Goal: Navigation & Orientation: Find specific page/section

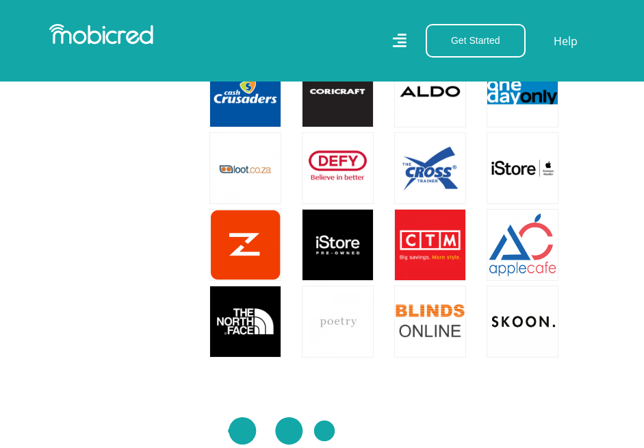
scroll to position [1917, 0]
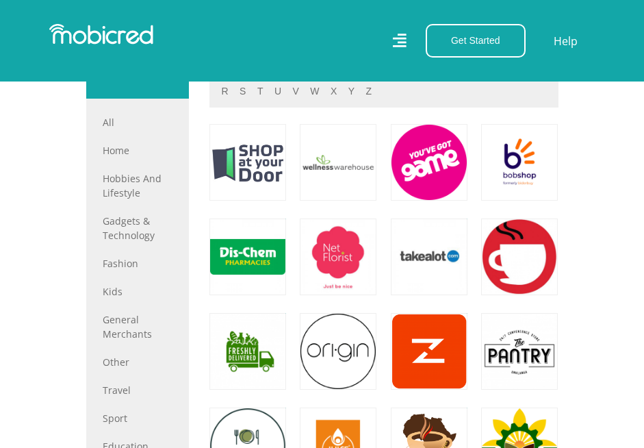
scroll to position [685, 0]
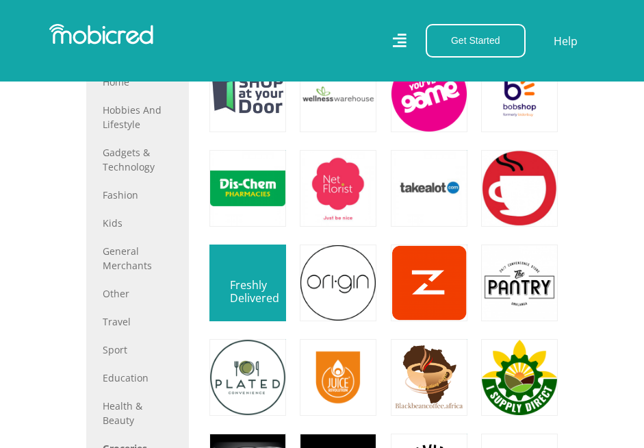
click at [239, 305] on link at bounding box center [248, 283] width 90 height 90
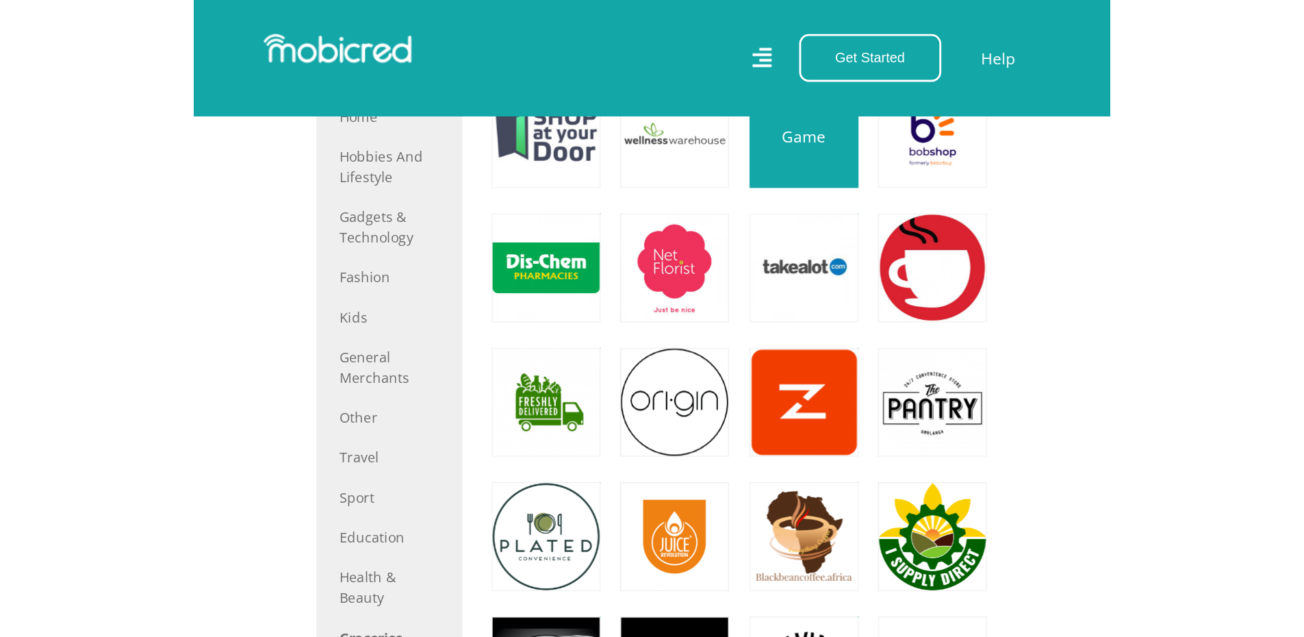
scroll to position [616, 0]
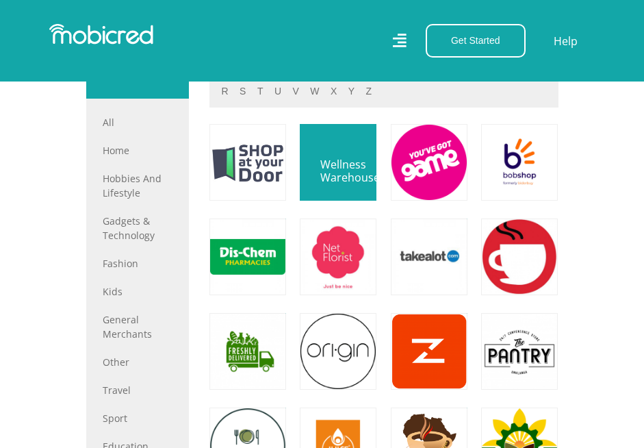
click at [334, 200] on link at bounding box center [338, 162] width 90 height 90
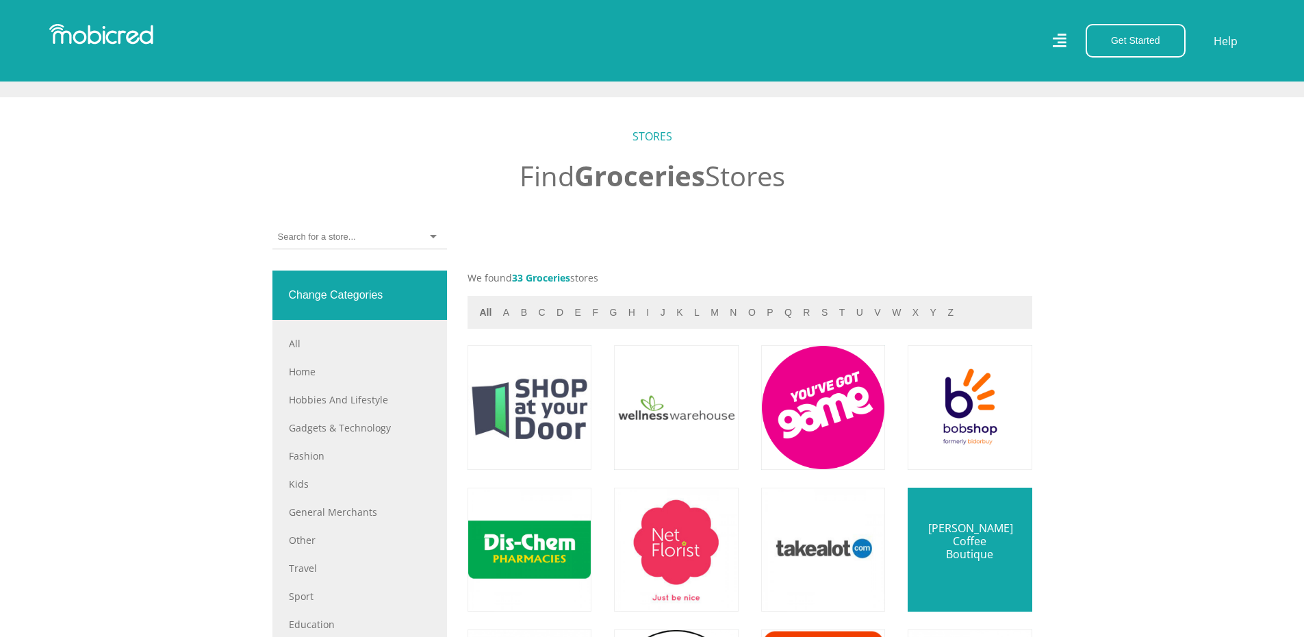
scroll to position [457, 0]
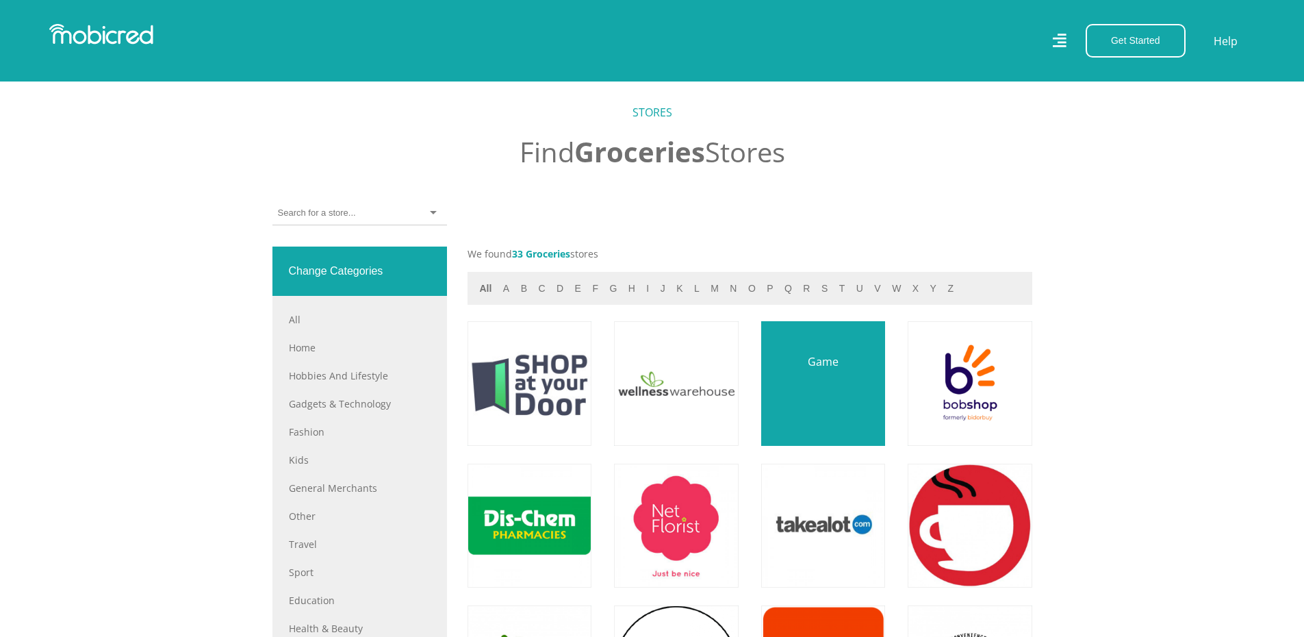
click at [643, 385] on link at bounding box center [823, 383] width 146 height 146
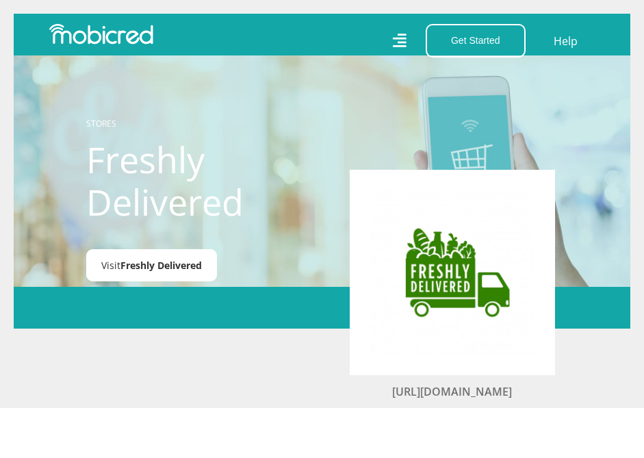
click at [128, 265] on span "Freshly Delivered" at bounding box center [160, 265] width 81 height 13
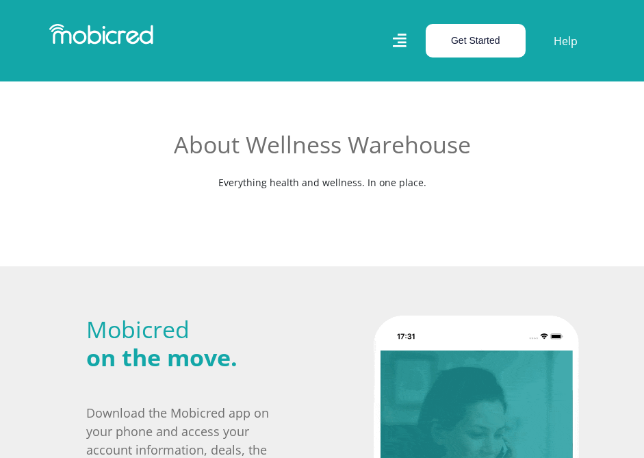
scroll to position [205, 0]
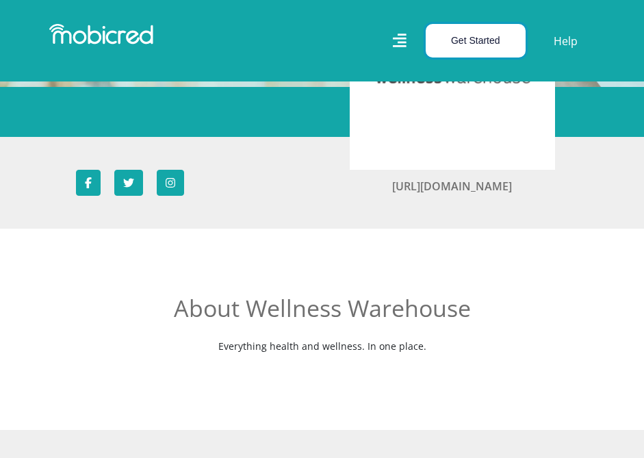
click at [496, 33] on button "Get Started" at bounding box center [476, 41] width 100 height 34
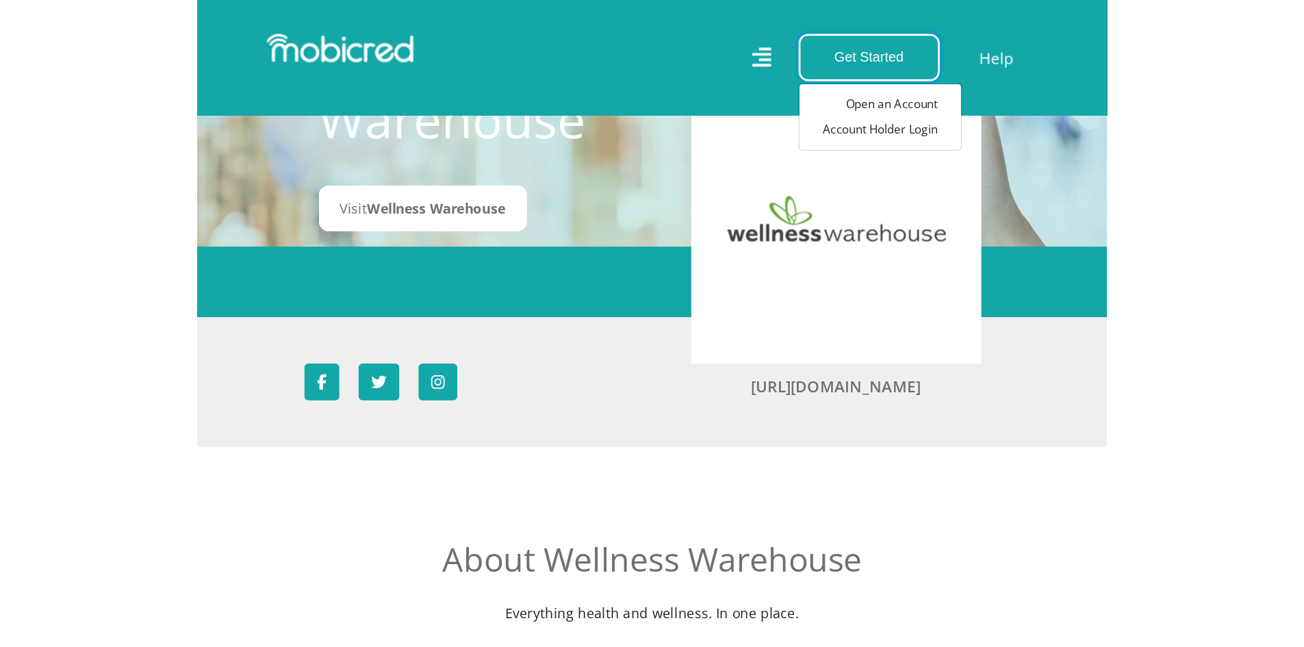
scroll to position [0, 0]
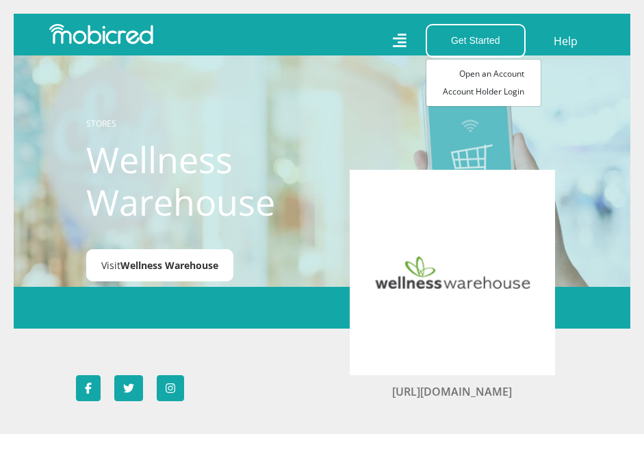
click at [158, 259] on link "Visit Wellness Warehouse" at bounding box center [159, 265] width 147 height 32
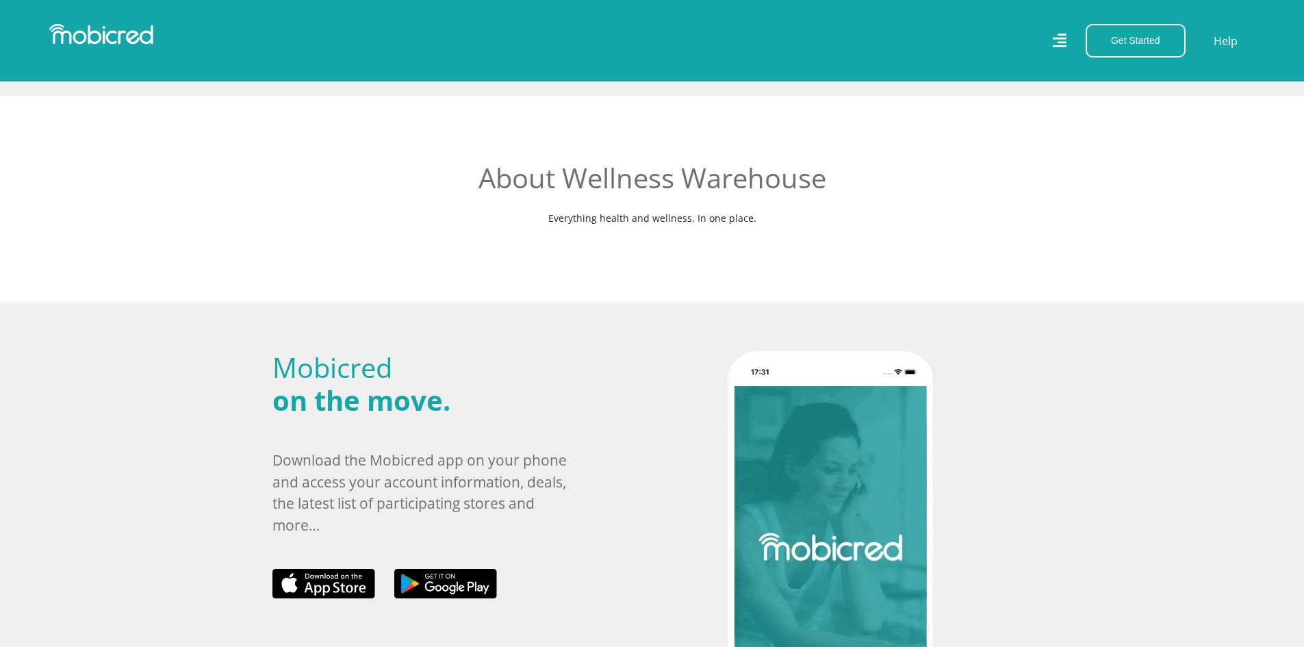
scroll to position [479, 0]
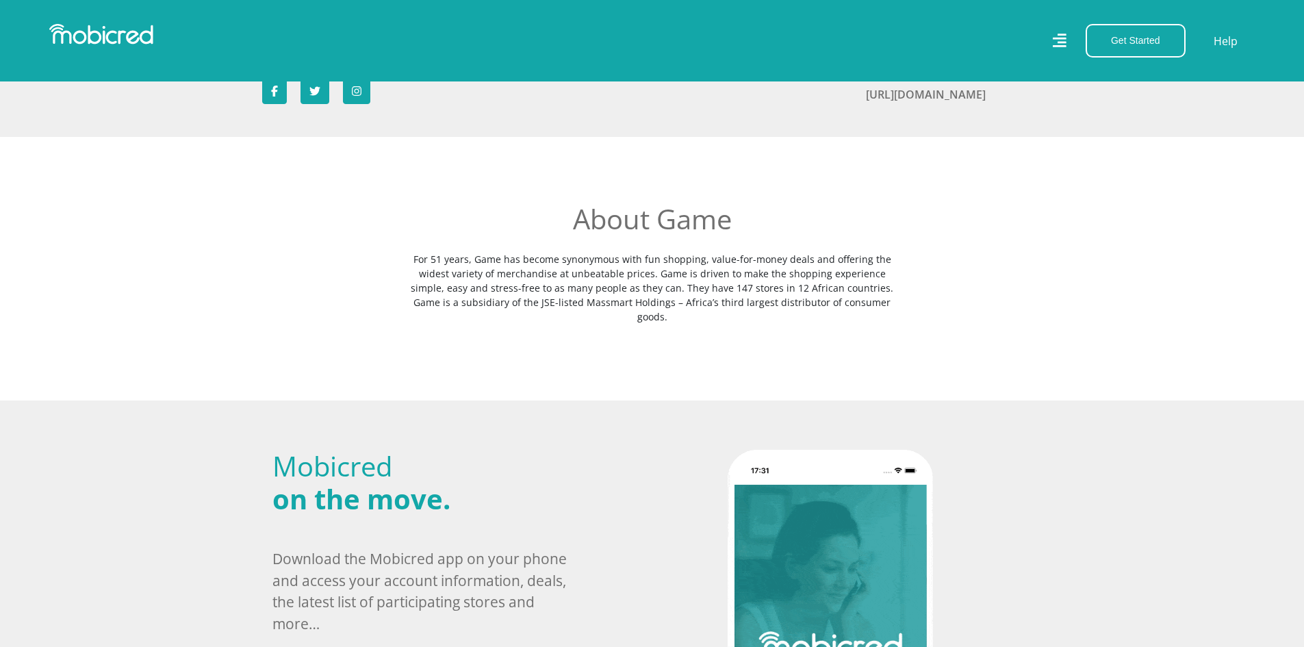
scroll to position [342, 0]
